Goal: Information Seeking & Learning: Learn about a topic

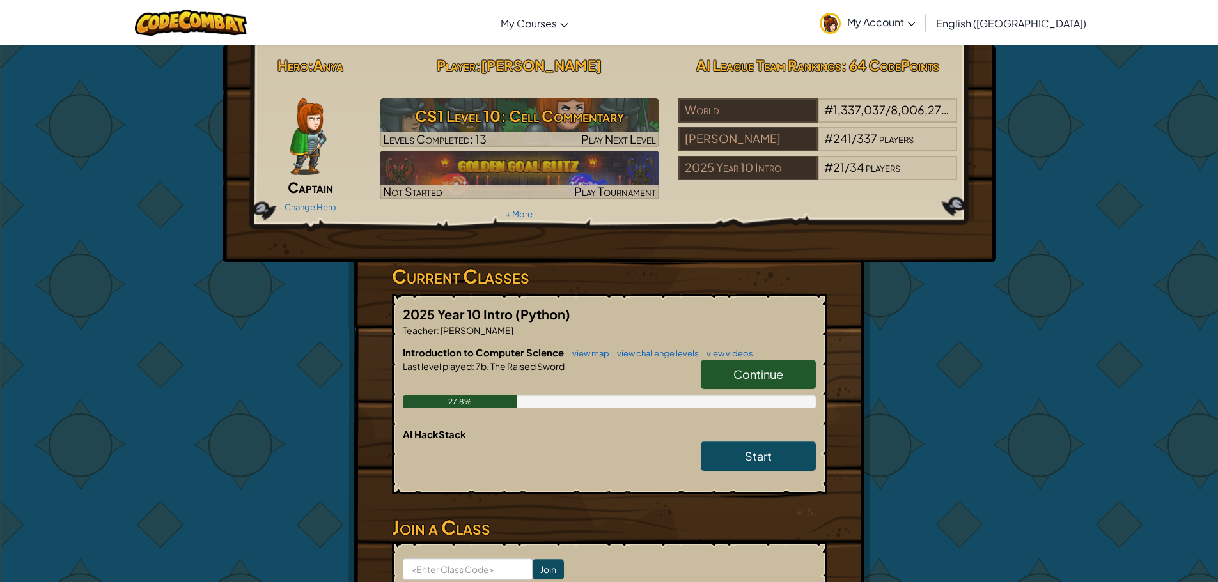
click at [770, 382] on link "Continue" at bounding box center [758, 374] width 115 height 29
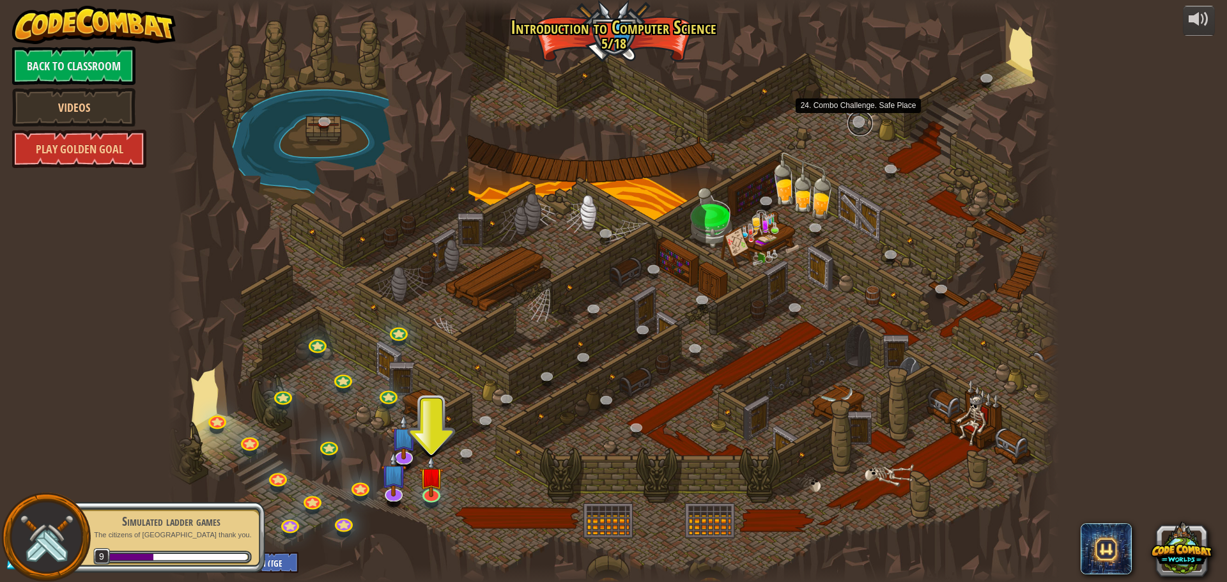
click at [859, 118] on link at bounding box center [861, 124] width 26 height 26
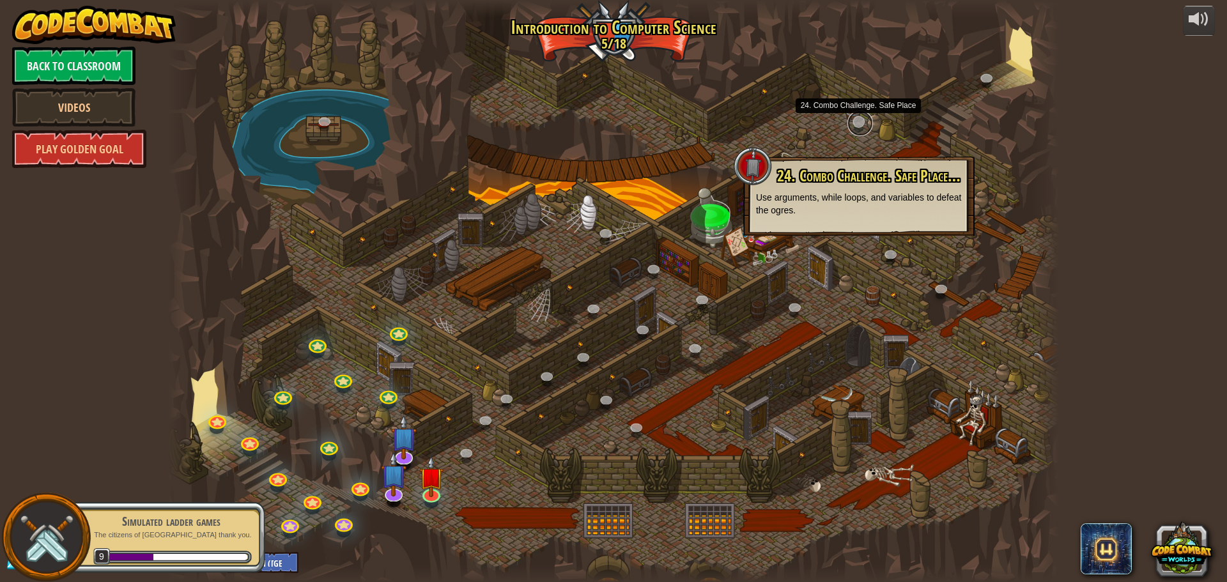
click at [859, 118] on link at bounding box center [861, 124] width 26 height 26
click at [846, 215] on p "Use arguments, while loops, and variables to defeat the ogres." at bounding box center [859, 204] width 206 height 26
drag, startPoint x: 871, startPoint y: 238, endPoint x: 769, endPoint y: 259, distance: 104.5
click at [852, 238] on div at bounding box center [613, 291] width 891 height 582
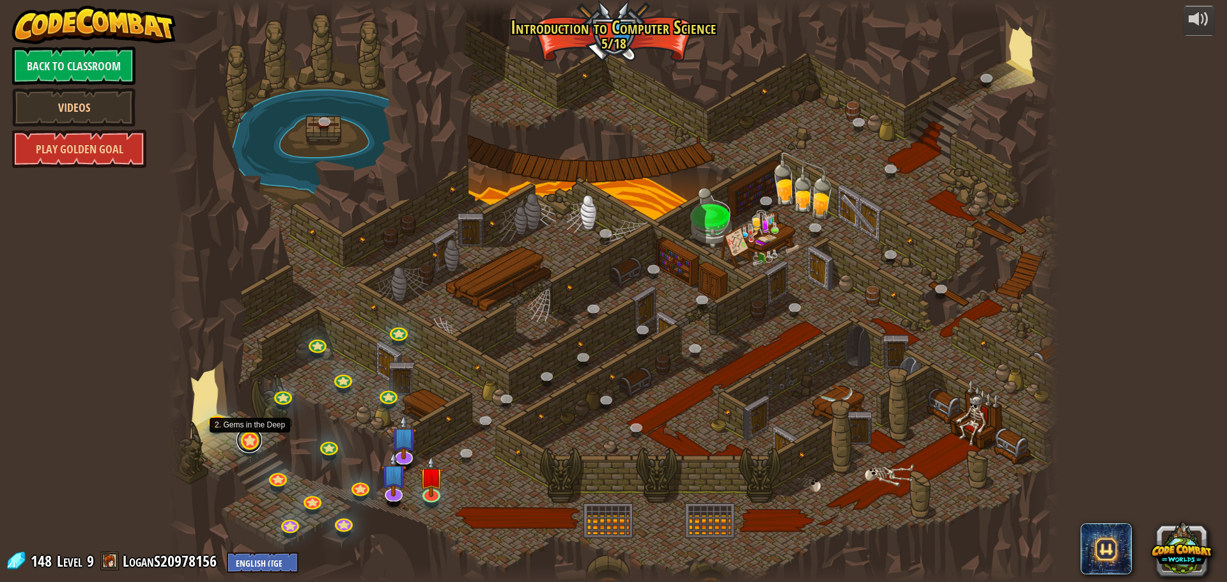
click at [247, 435] on link at bounding box center [249, 441] width 26 height 26
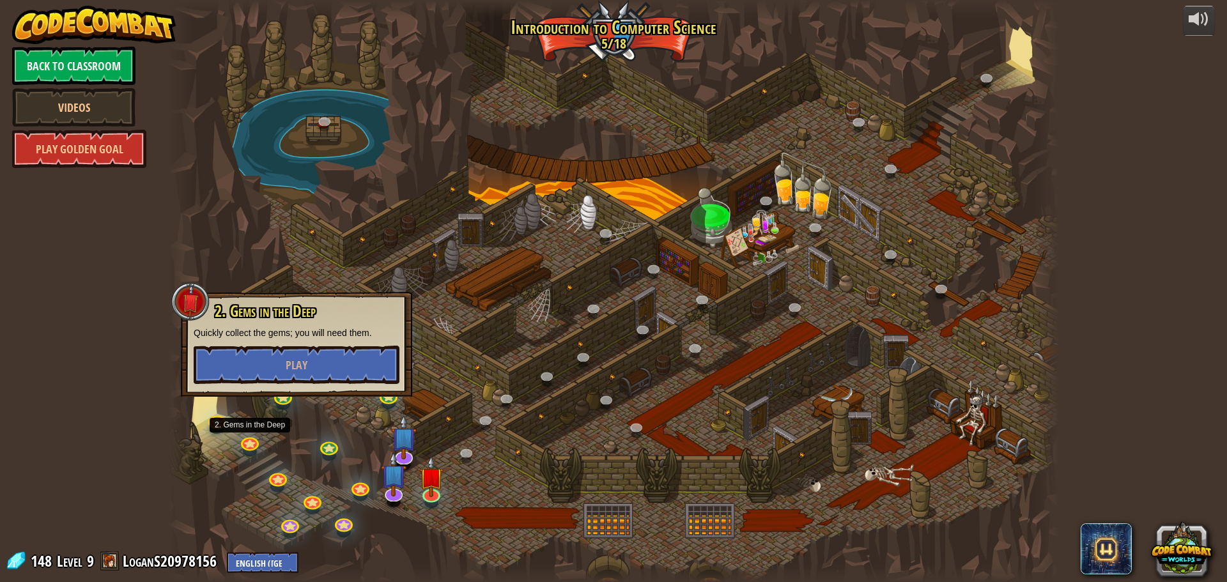
click at [239, 538] on div at bounding box center [613, 291] width 891 height 582
